Goal: Task Accomplishment & Management: Manage account settings

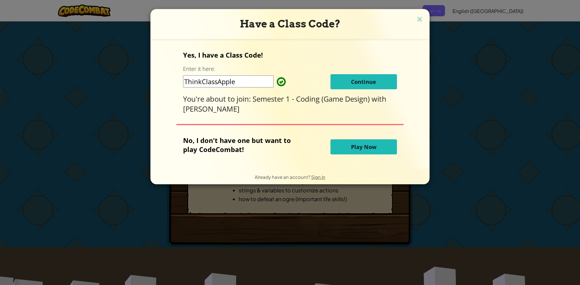
click at [347, 76] on button "Continue" at bounding box center [364, 81] width 66 height 15
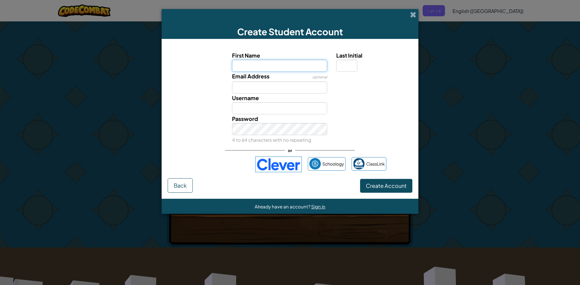
click at [305, 68] on input "First Name" at bounding box center [279, 66] width 95 height 12
type input "[PERSON_NAME]"
type input "Penelope"
click at [350, 64] on input "Last Initial" at bounding box center [346, 66] width 21 height 12
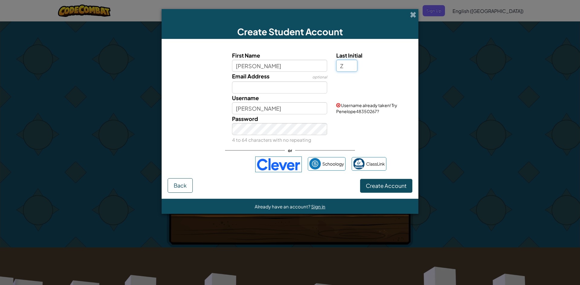
type input "Z"
click at [294, 88] on input "Email Address" at bounding box center [279, 88] width 95 height 12
click at [256, 108] on input "PenelopeZ" at bounding box center [279, 108] width 95 height 12
click at [272, 109] on input "PenelopeZ" at bounding box center [279, 108] width 95 height 12
type input "P"
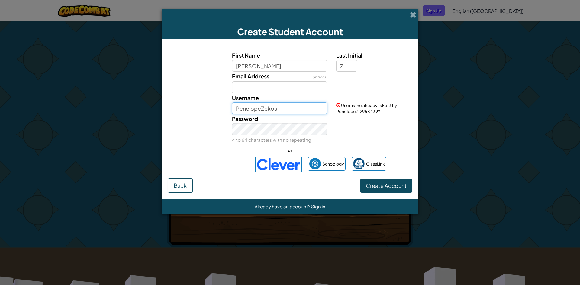
type input "PenelopeZekos"
click at [250, 88] on input "Email Address" at bounding box center [279, 88] width 95 height 12
type input "pzekos@saintdavid.org"
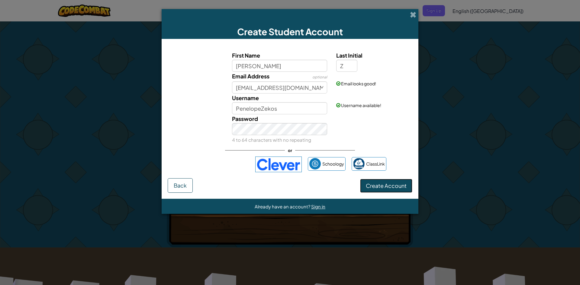
click at [379, 186] on span "Create Account" at bounding box center [386, 185] width 41 height 7
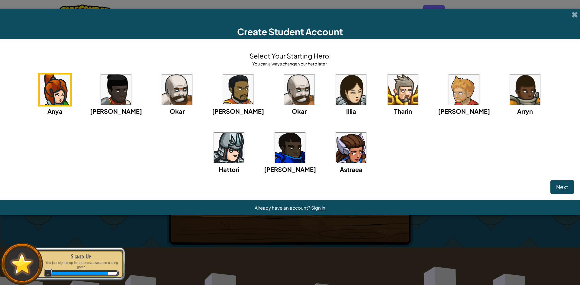
click at [336, 148] on img at bounding box center [351, 148] width 30 height 30
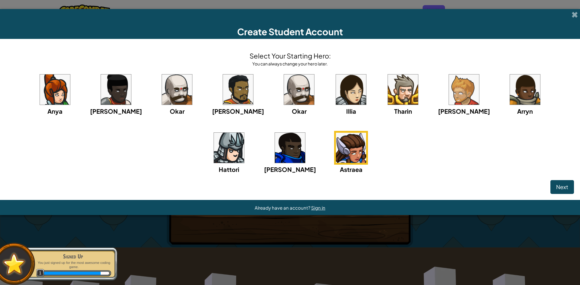
click at [336, 97] on img at bounding box center [351, 90] width 30 height 30
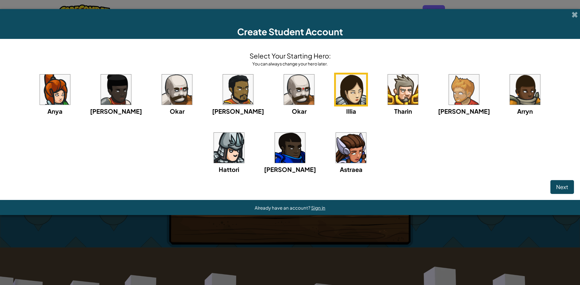
click at [112, 97] on img at bounding box center [116, 90] width 30 height 30
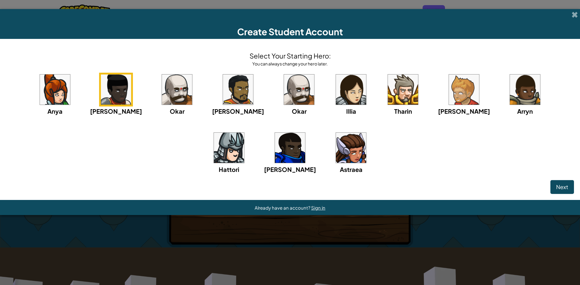
click at [336, 93] on img at bounding box center [351, 90] width 30 height 30
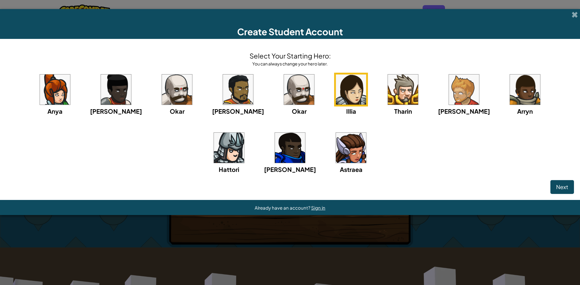
click at [336, 141] on img at bounding box center [351, 148] width 30 height 30
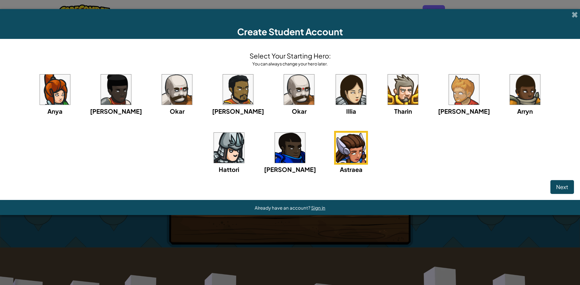
click at [336, 98] on img at bounding box center [351, 90] width 30 height 30
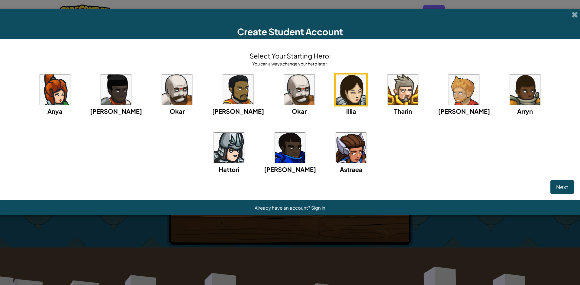
click at [65, 96] on img at bounding box center [55, 90] width 30 height 30
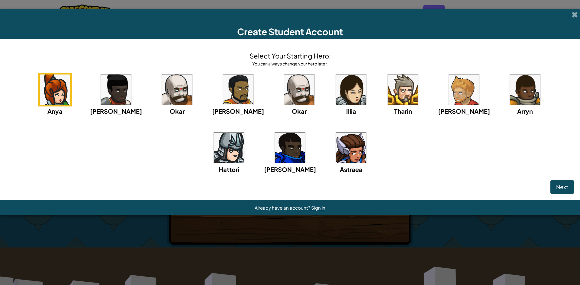
click at [336, 150] on img at bounding box center [351, 148] width 30 height 30
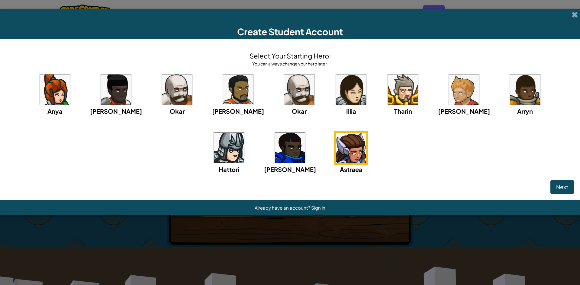
click at [336, 102] on img at bounding box center [351, 90] width 30 height 30
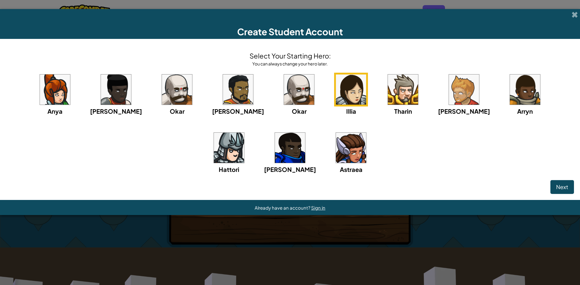
click at [336, 142] on img at bounding box center [351, 148] width 30 height 30
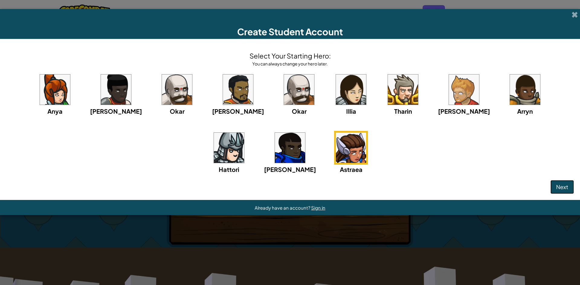
click at [563, 188] on span "Next" at bounding box center [562, 187] width 12 height 7
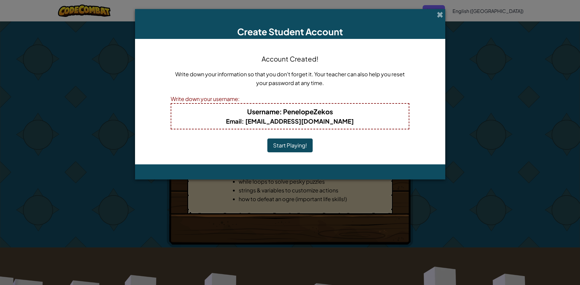
click at [289, 147] on button "Start Playing!" at bounding box center [289, 146] width 45 height 14
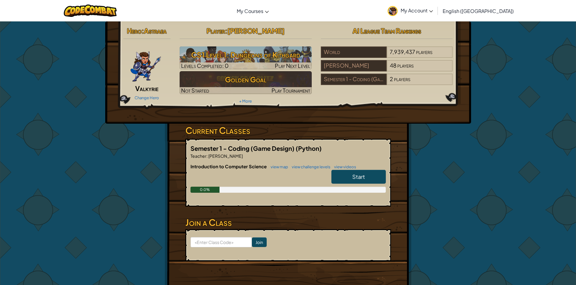
click at [357, 176] on span "Start" at bounding box center [358, 176] width 13 height 7
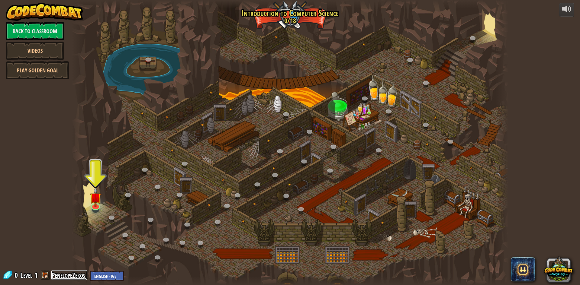
click at [55, 278] on link "PenelopeZekos" at bounding box center [69, 276] width 36 height 10
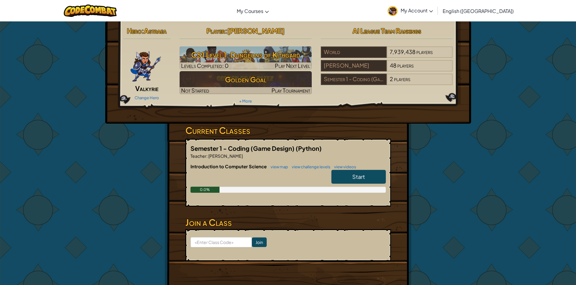
click at [364, 177] on span "Start" at bounding box center [358, 176] width 13 height 7
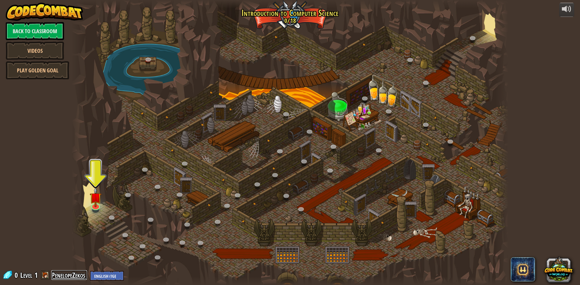
click at [79, 277] on link "PenelopeZekos" at bounding box center [69, 276] width 36 height 10
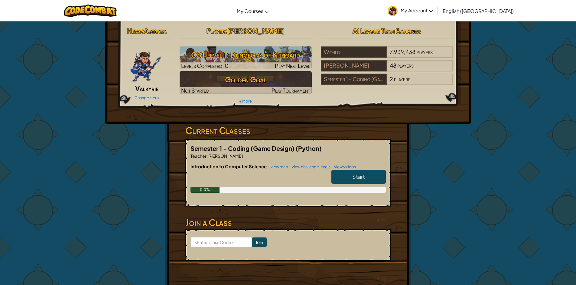
click at [148, 94] on div "Change Hero" at bounding box center [146, 98] width 47 height 10
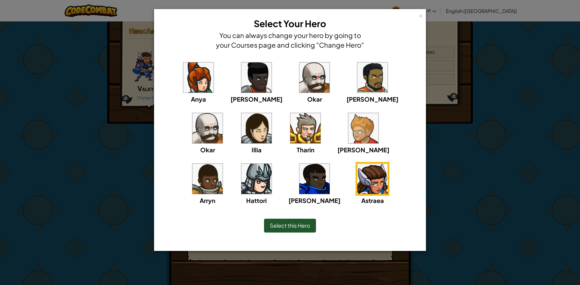
click at [281, 228] on span "Select this Hero" at bounding box center [290, 225] width 40 height 7
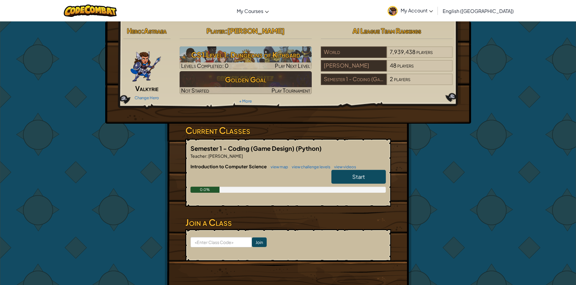
click at [436, 11] on link "My Account" at bounding box center [409, 10] width 51 height 19
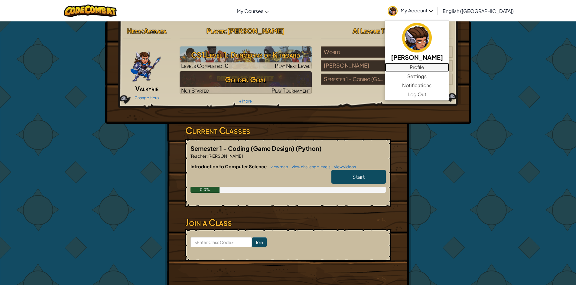
click at [445, 65] on link "Profile" at bounding box center [417, 67] width 64 height 9
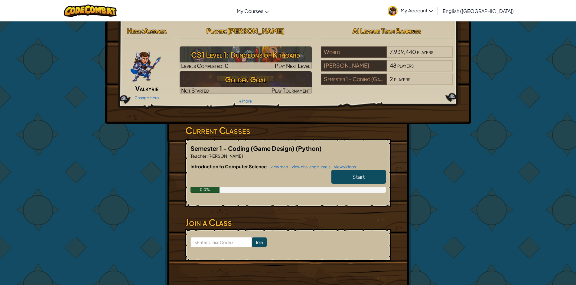
click at [433, 10] on span "My Account" at bounding box center [416, 10] width 32 height 6
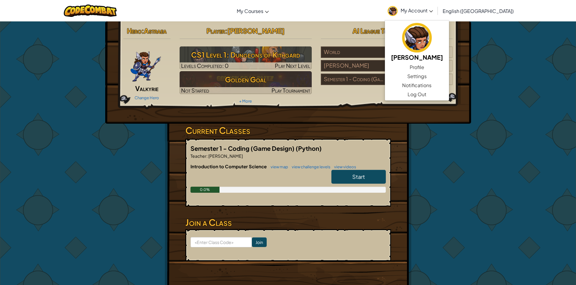
click at [469, 100] on div "Hero : Astraea Valkyrie Change Hero Player : [PERSON_NAME] Z CS1 Level 1: Dunge…" at bounding box center [288, 72] width 366 height 102
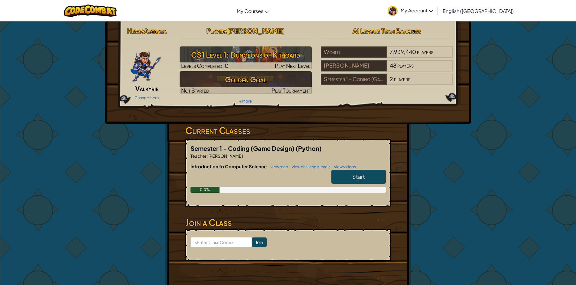
click at [152, 85] on span "Valkyrie" at bounding box center [146, 88] width 23 height 8
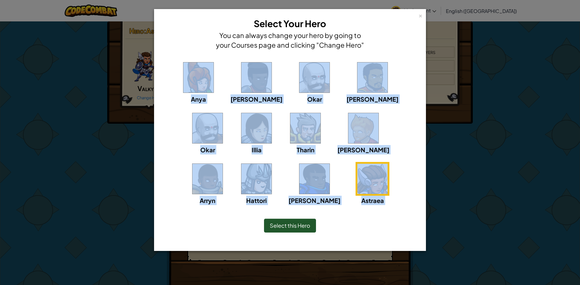
click at [304, 229] on div "Select this Hero" at bounding box center [290, 226] width 52 height 14
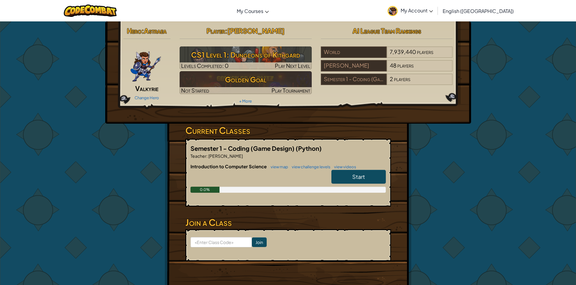
click at [441, 170] on div "Hero : [PERSON_NAME] Change Hero Player : [PERSON_NAME] Z CS1 Level 1: Dungeons…" at bounding box center [287, 157] width 353 height 273
